Goal: Task Accomplishment & Management: Manage account settings

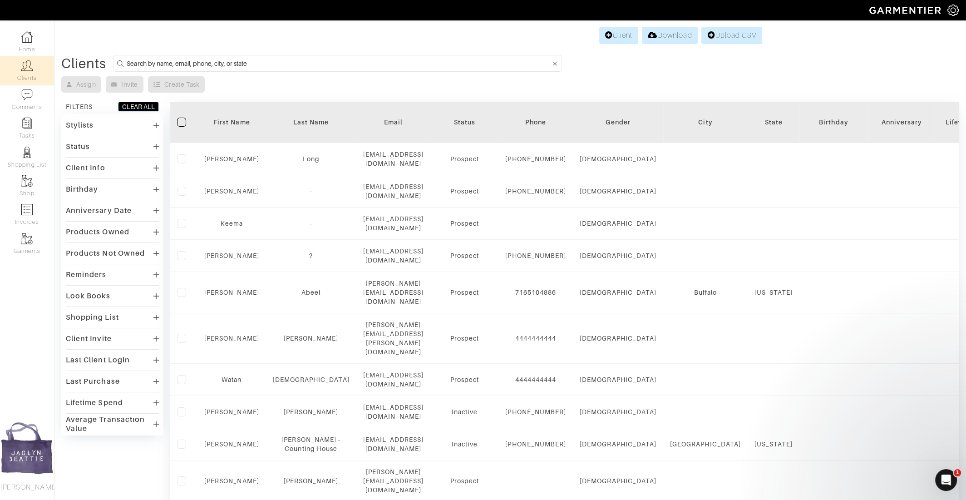
click at [215, 58] on input at bounding box center [339, 63] width 424 height 11
type input "sammy iliop"
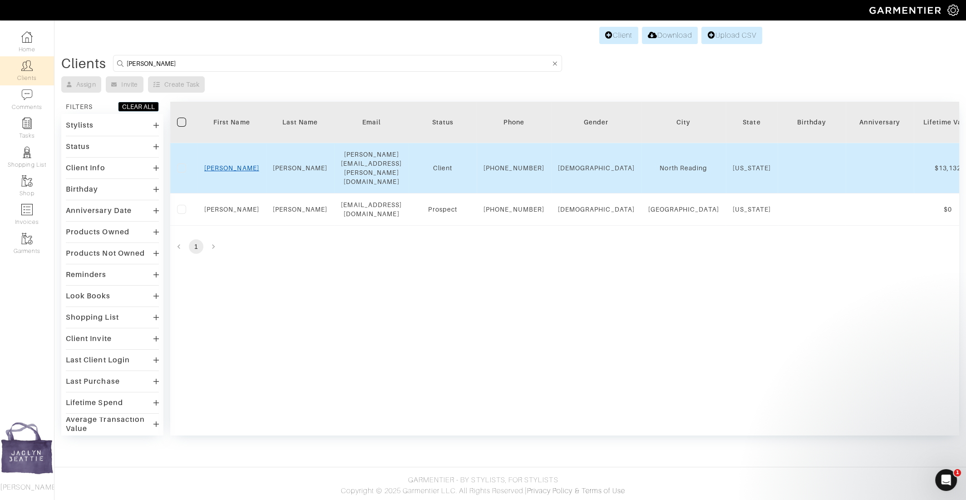
click at [237, 164] on link "Sammy" at bounding box center [231, 167] width 55 height 7
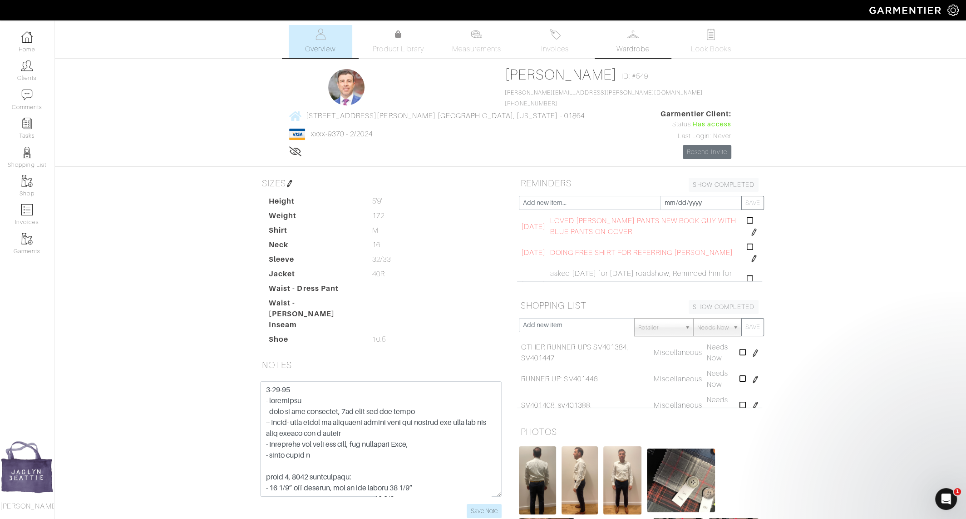
click at [638, 43] on link "Wardrobe" at bounding box center [633, 41] width 64 height 33
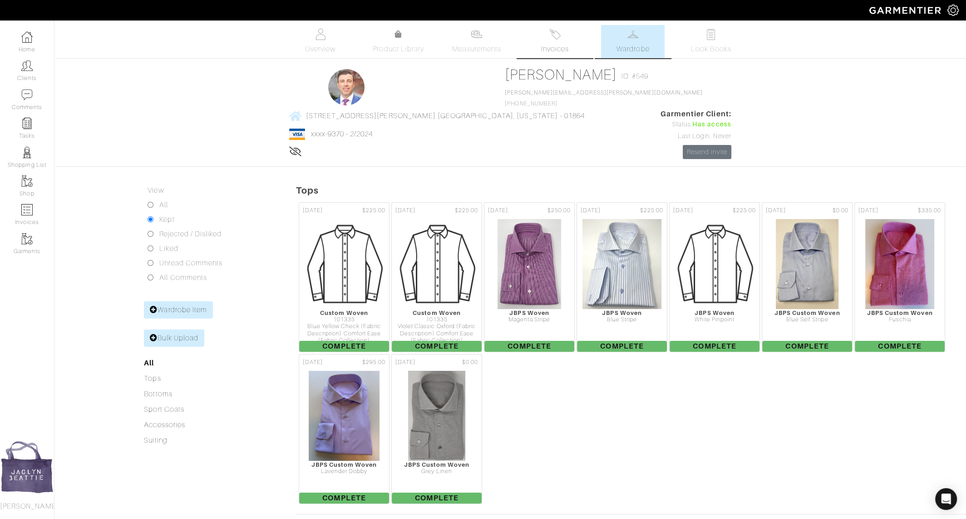
click at [557, 47] on span "Invoices" at bounding box center [555, 49] width 28 height 11
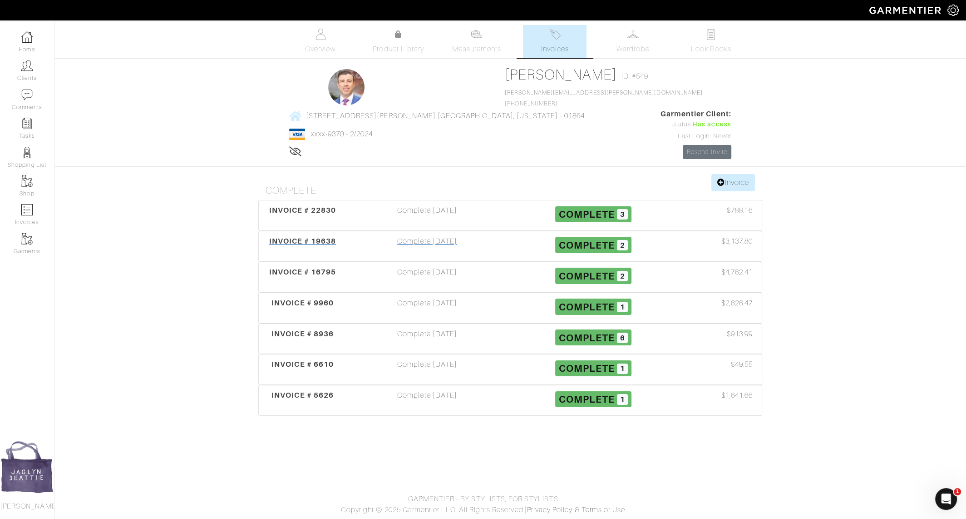
click at [410, 236] on div "Complete 04/02/24" at bounding box center [427, 246] width 166 height 21
click at [411, 267] on div "Complete 07/20/23" at bounding box center [427, 277] width 166 height 21
click at [616, 39] on link "Wardrobe" at bounding box center [633, 41] width 64 height 33
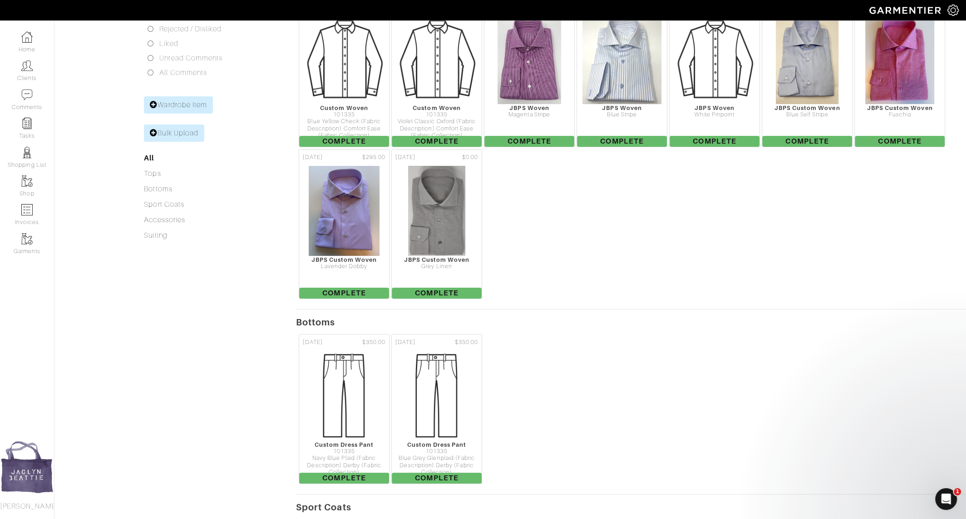
scroll to position [59, 0]
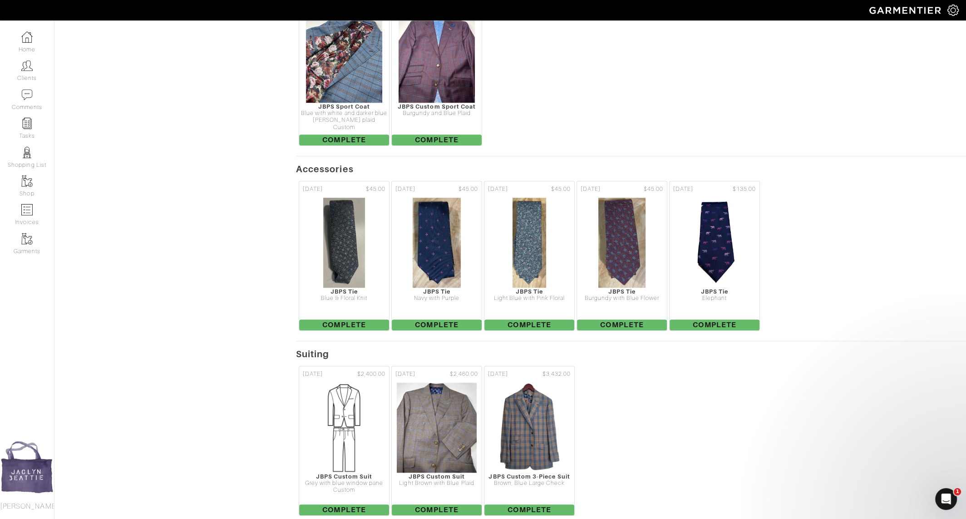
scroll to position [740, 0]
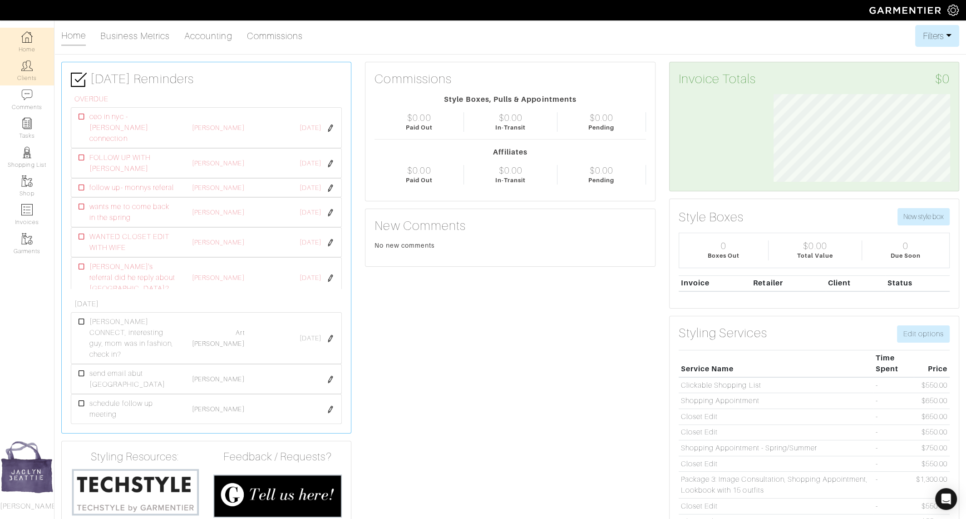
scroll to position [88, 190]
click at [36, 69] on link "Clients" at bounding box center [27, 70] width 54 height 29
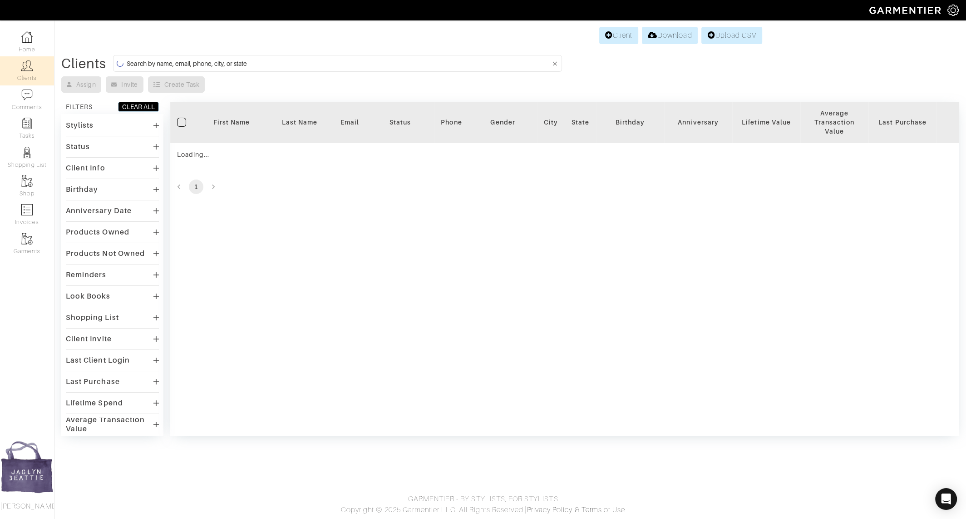
click at [178, 63] on input at bounding box center [339, 63] width 424 height 11
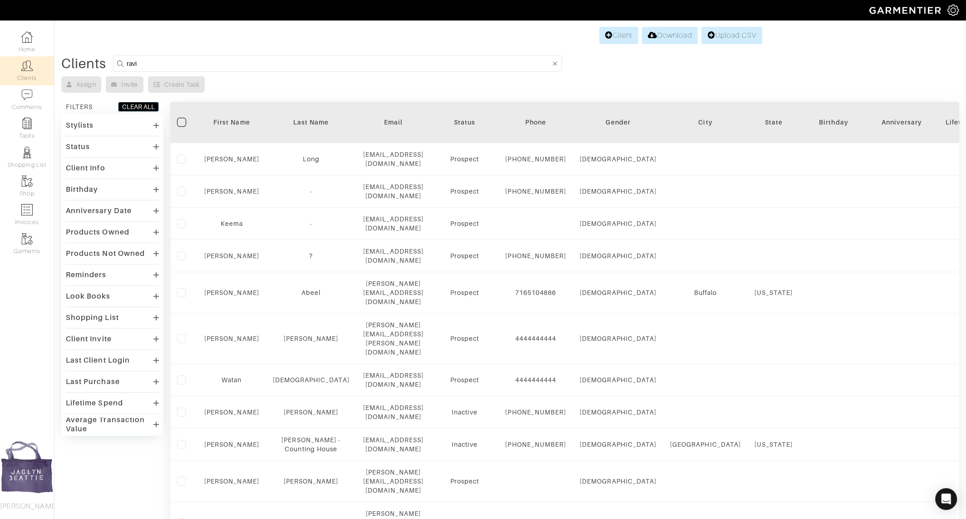
type input "ravi"
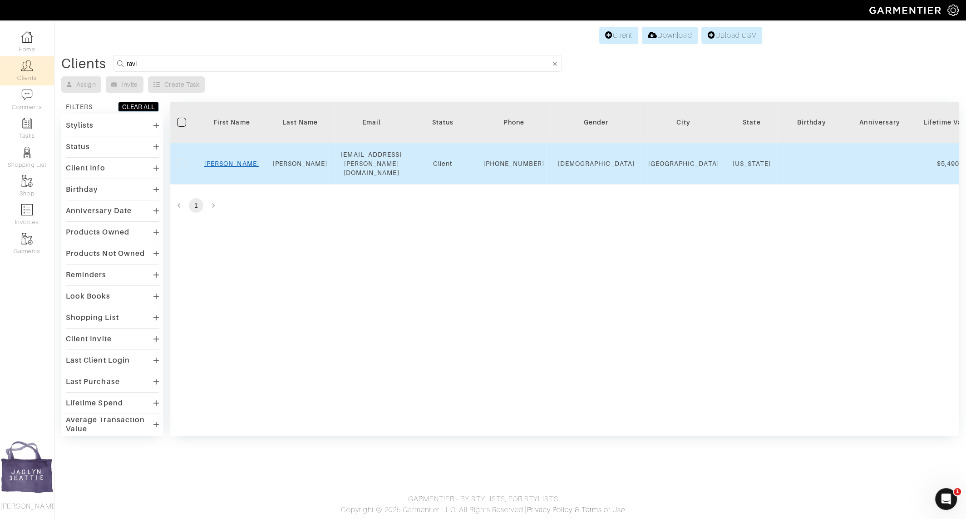
click at [233, 160] on link "Ravi" at bounding box center [231, 163] width 55 height 7
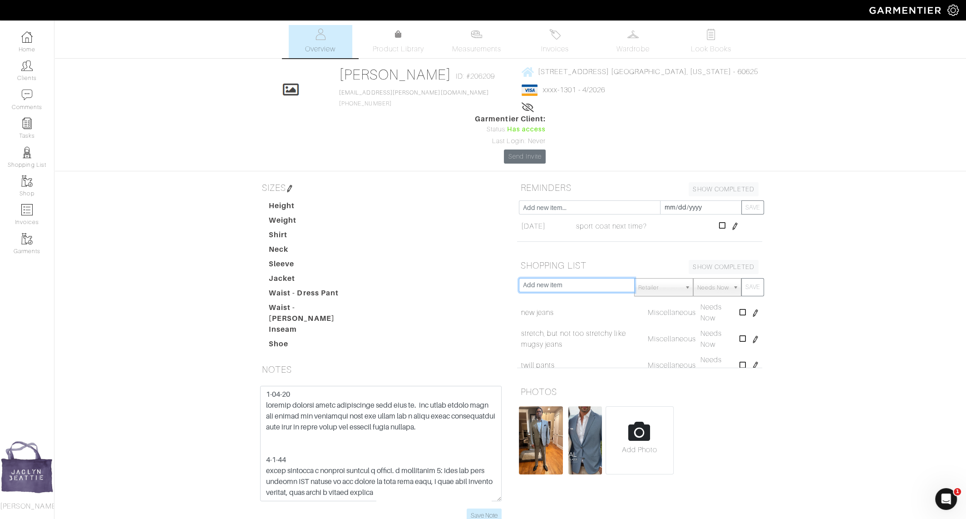
click at [569, 278] on input "text" at bounding box center [577, 285] width 116 height 14
click at [499, 287] on dd at bounding box center [438, 292] width 145 height 11
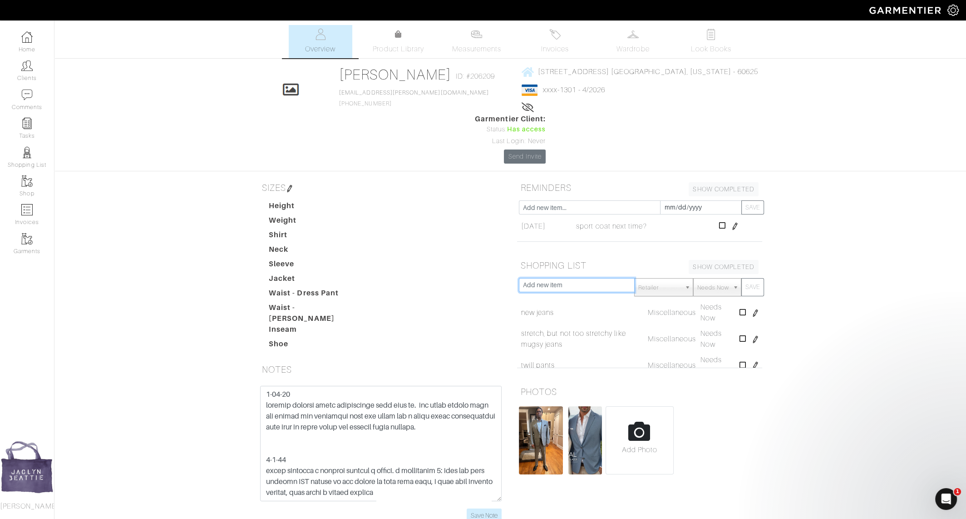
click at [555, 278] on input "text" at bounding box center [577, 285] width 116 height 14
type input "THe pic of sport coats before he liked during out 10-8-25 meeting. The blue wit…"
click at [741, 278] on button "SAVE" at bounding box center [752, 287] width 23 height 18
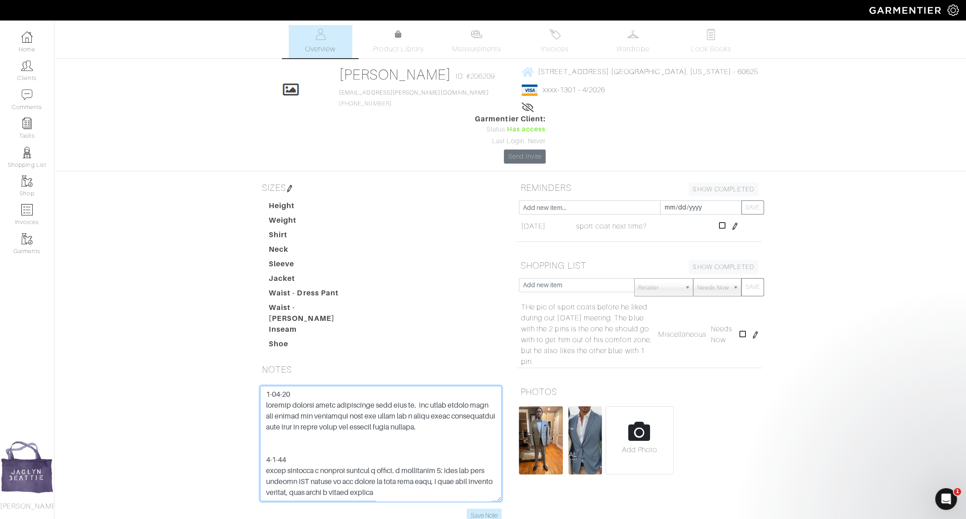
click at [265, 385] on textarea at bounding box center [381, 442] width 242 height 115
click at [308, 385] on textarea at bounding box center [381, 442] width 242 height 115
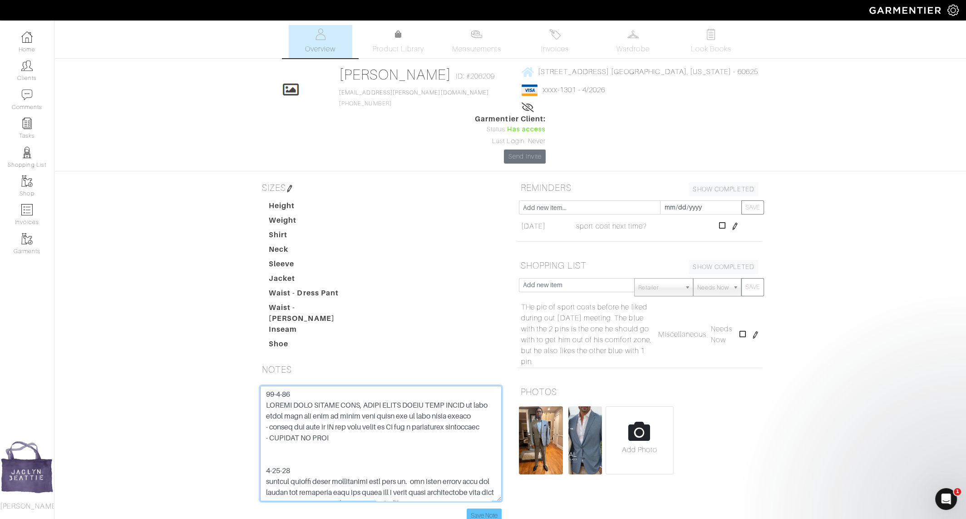
type textarea "10-8-25 DOESNT WEAR SLACKS MUCH, WEARS SPORT COATS WITH JEANS so that light gre…"
click at [484, 508] on input "Save Note" at bounding box center [484, 515] width 35 height 14
click at [647, 406] on input "file" at bounding box center [639, 443] width 67 height 74
type input "C:\fakepath\Screenshot 2025-10-09 at 9.16.03 AM.png"
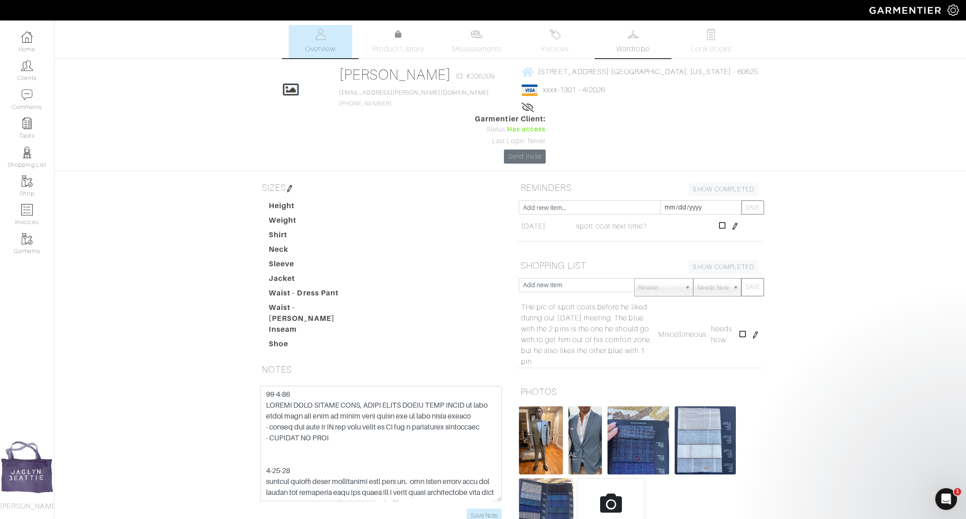
click at [654, 52] on link "Wardrobe" at bounding box center [633, 41] width 64 height 33
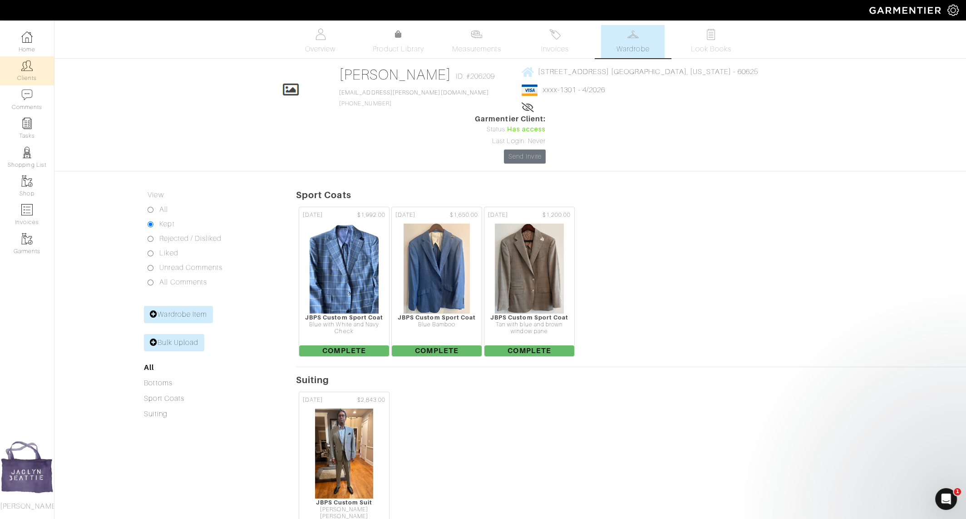
click at [34, 66] on link "Clients" at bounding box center [27, 70] width 54 height 29
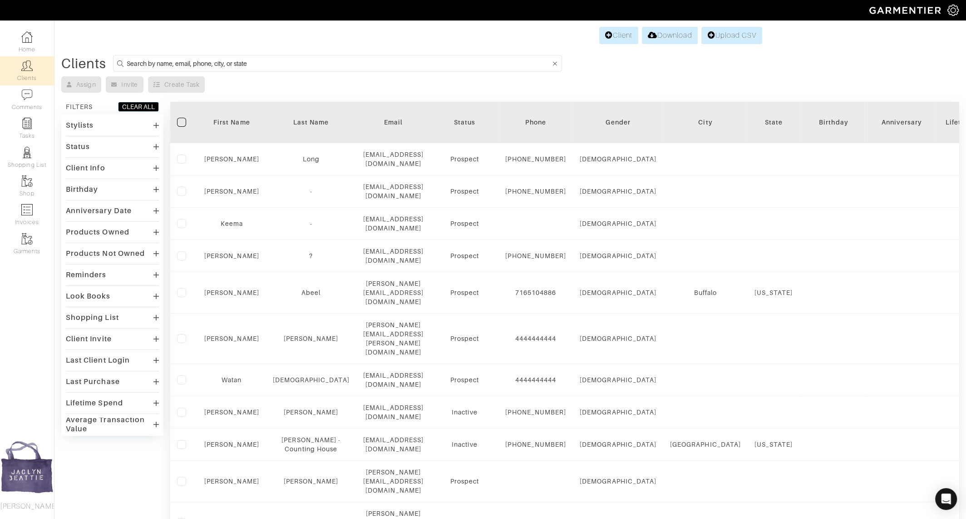
click at [161, 62] on input at bounding box center [339, 63] width 424 height 11
type input "jen niesen"
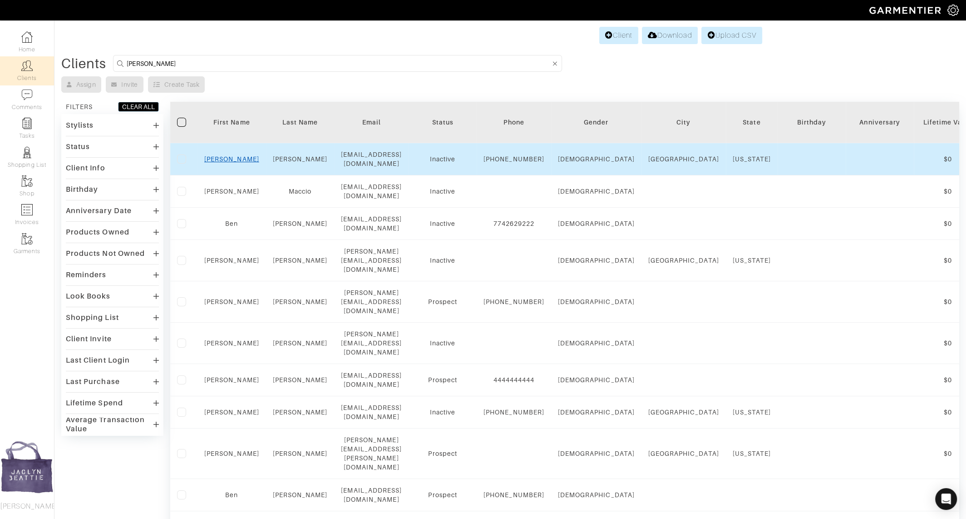
click at [224, 157] on link "Jennifer" at bounding box center [231, 158] width 55 height 7
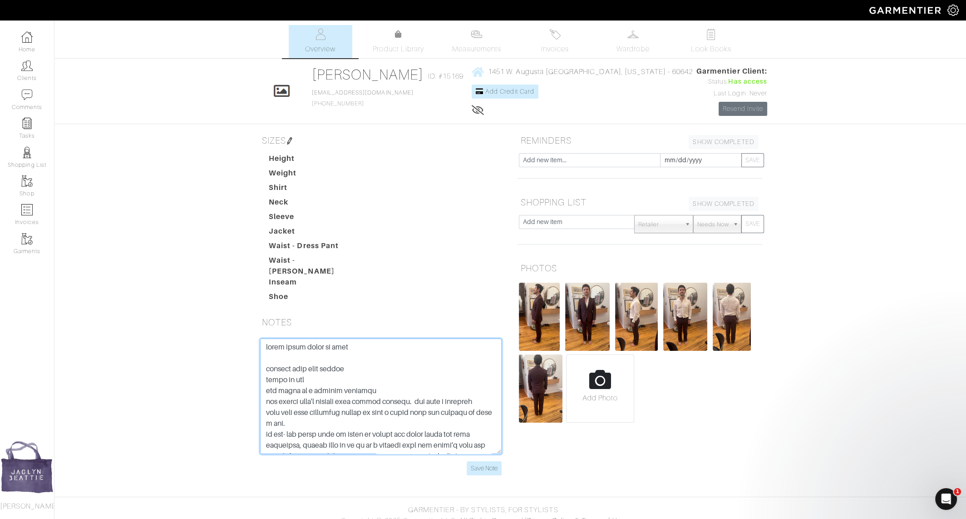
click at [270, 345] on textarea at bounding box center [381, 395] width 242 height 115
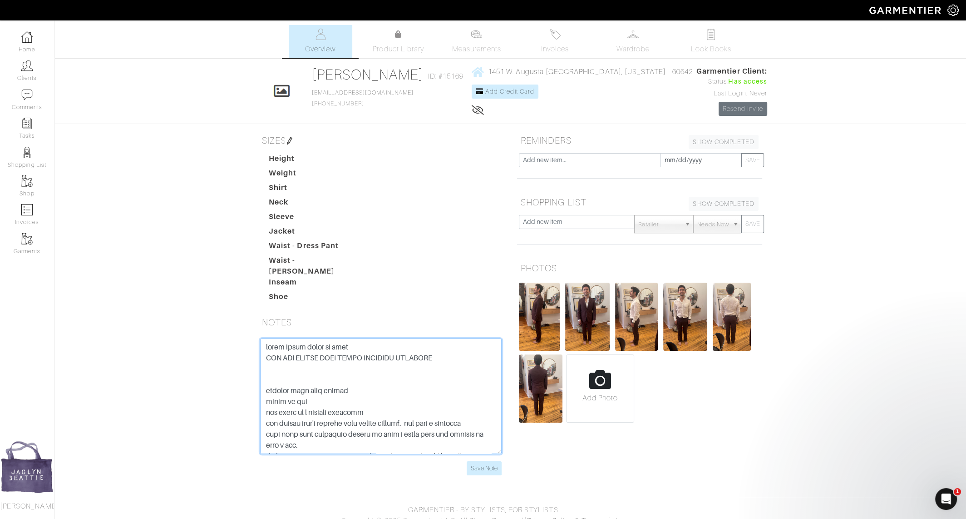
click at [452, 347] on textarea at bounding box center [381, 395] width 242 height 115
click at [484, 462] on input "Save Note" at bounding box center [484, 468] width 35 height 14
click at [403, 356] on textarea at bounding box center [381, 395] width 242 height 115
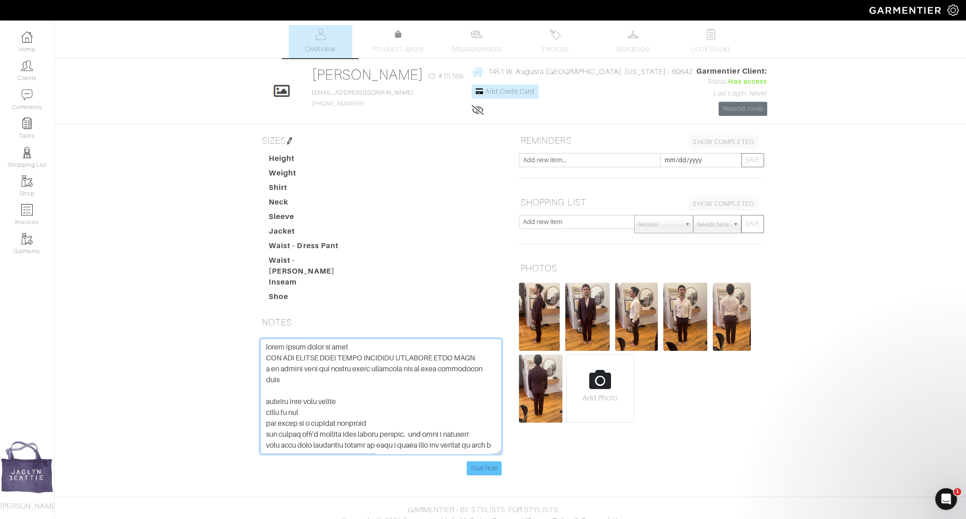
type textarea "erick wears watch on left FOR TUX WANTED LORO PIANA EUROPEAN CLASSICS DEEP NAVY…"
click at [483, 461] on input "Save Note" at bounding box center [484, 468] width 35 height 14
click at [490, 461] on input "Save Note" at bounding box center [484, 468] width 35 height 14
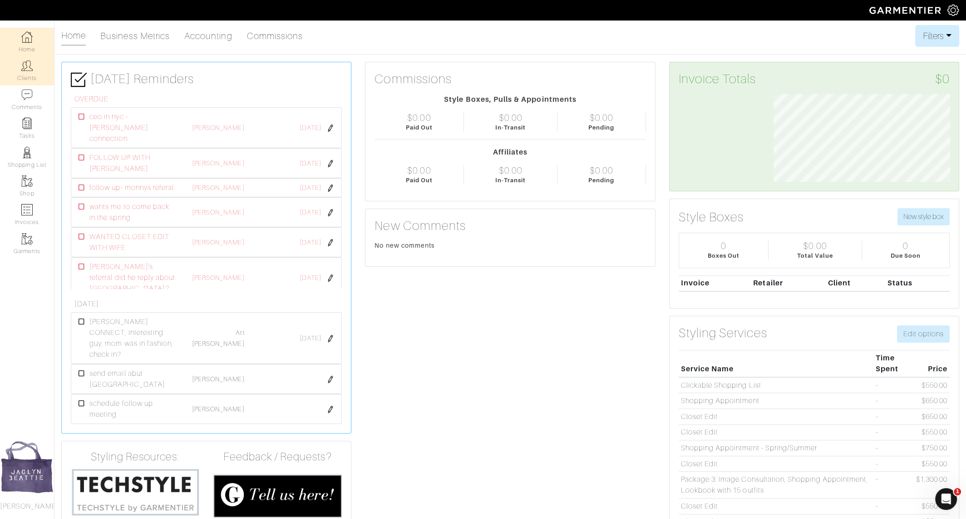
click at [30, 73] on link "Clients" at bounding box center [27, 70] width 54 height 29
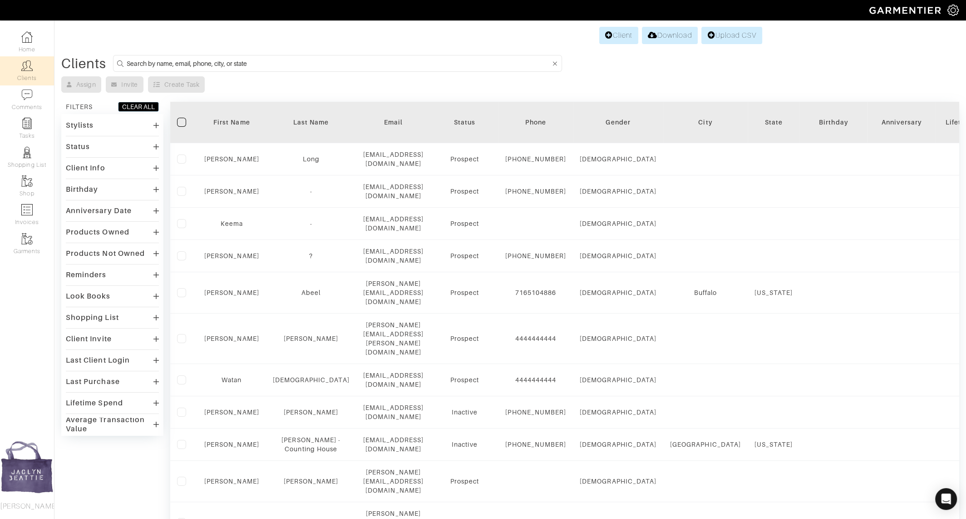
click at [186, 60] on input at bounding box center [339, 63] width 424 height 11
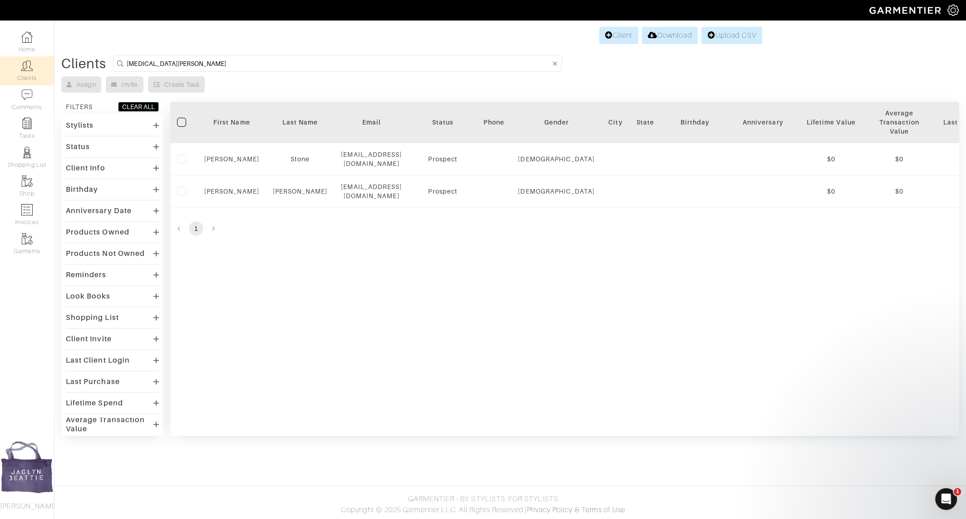
type input "[MEDICAL_DATA][PERSON_NAME]"
